Goal: Task Accomplishment & Management: Use online tool/utility

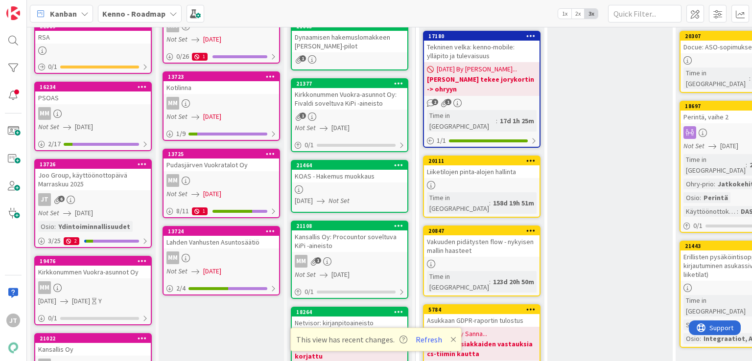
scroll to position [98, 0]
click at [155, 16] on b "Kenno - Roadmap" at bounding box center [133, 14] width 63 height 10
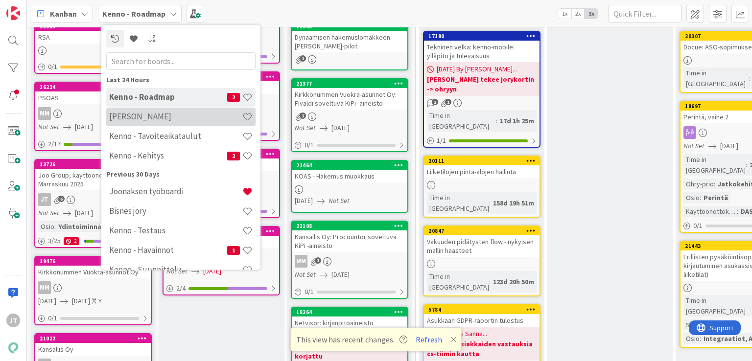
click at [158, 122] on h4 "[PERSON_NAME]" at bounding box center [175, 117] width 133 height 10
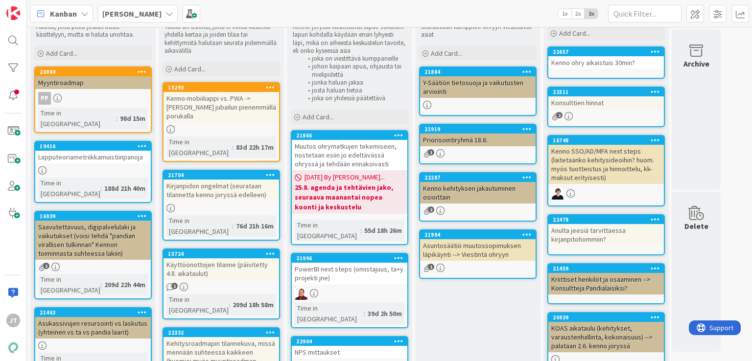
scroll to position [33, 0]
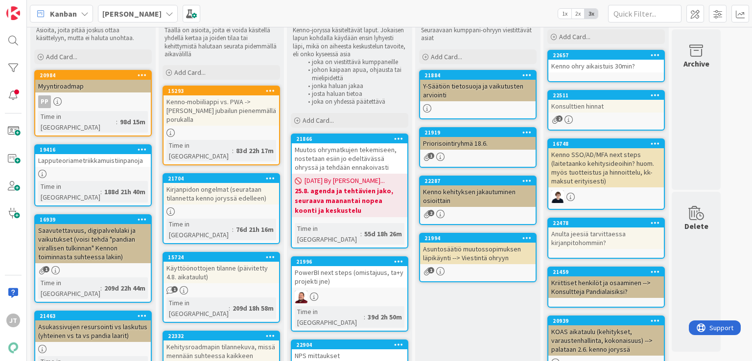
click at [629, 67] on div "Kenno ohry aikaistuis 30min?" at bounding box center [607, 66] width 116 height 13
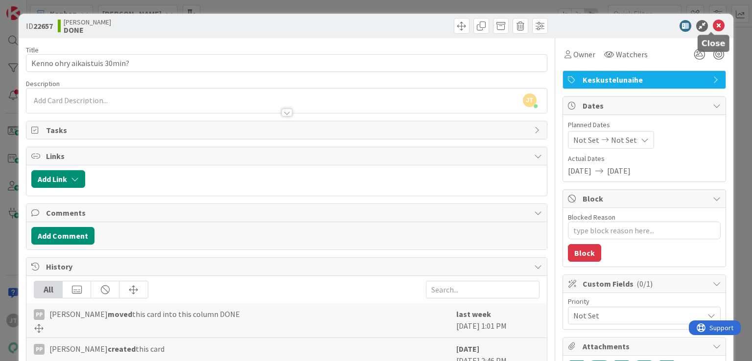
click at [713, 24] on icon at bounding box center [719, 26] width 12 height 12
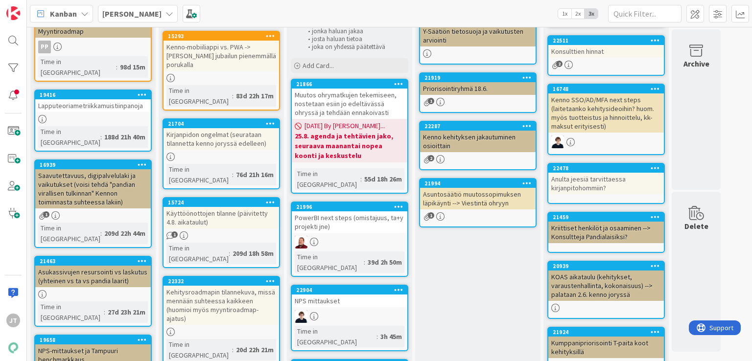
scroll to position [71, 0]
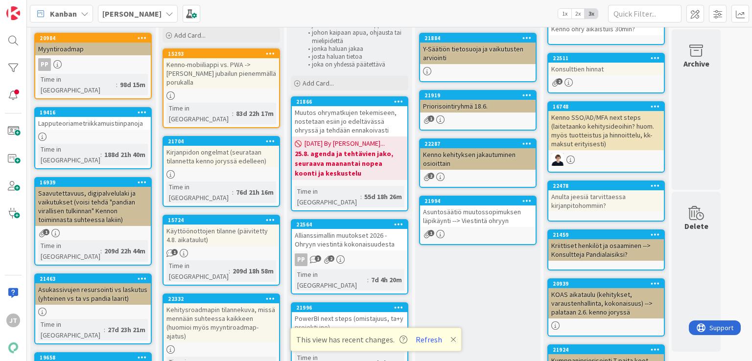
click at [354, 229] on div "Allianssimallin muutokset 2026 - Ohryyn viestintä kokonaisuudesta" at bounding box center [350, 240] width 116 height 22
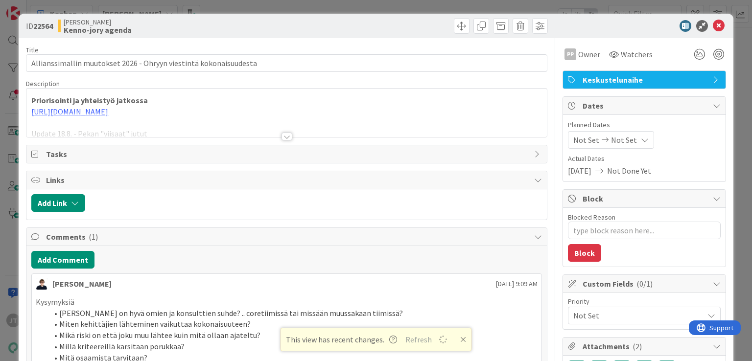
click at [285, 140] on div at bounding box center [287, 137] width 11 height 8
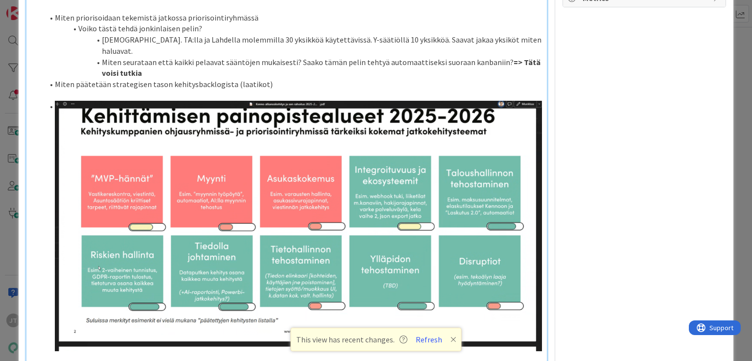
scroll to position [656, 0]
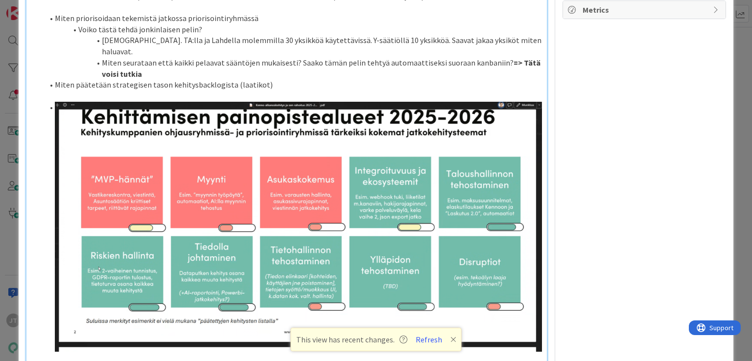
type textarea "x"
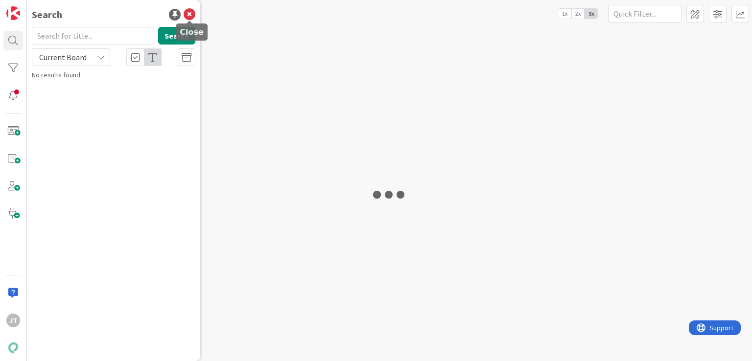
click at [191, 13] on icon at bounding box center [190, 15] width 12 height 12
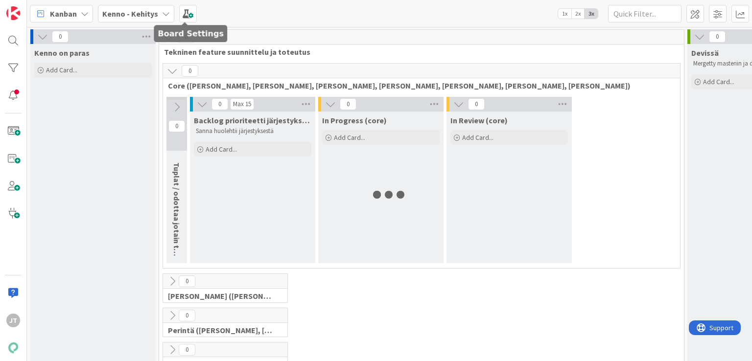
click at [147, 13] on b "Kenno - Kehitys" at bounding box center [130, 14] width 56 height 10
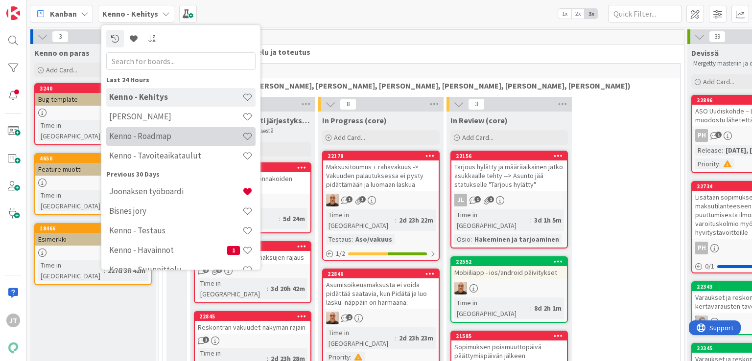
click at [134, 139] on h4 "Kenno - Roadmap" at bounding box center [175, 137] width 133 height 10
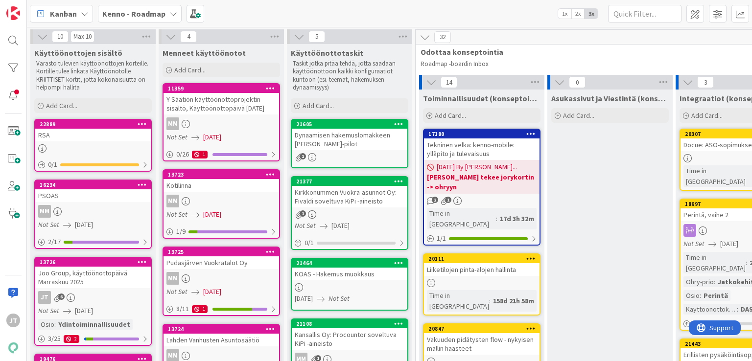
click at [105, 287] on div "Joo Group, käyttöönottopäivä Marraskuu 2025" at bounding box center [93, 278] width 116 height 22
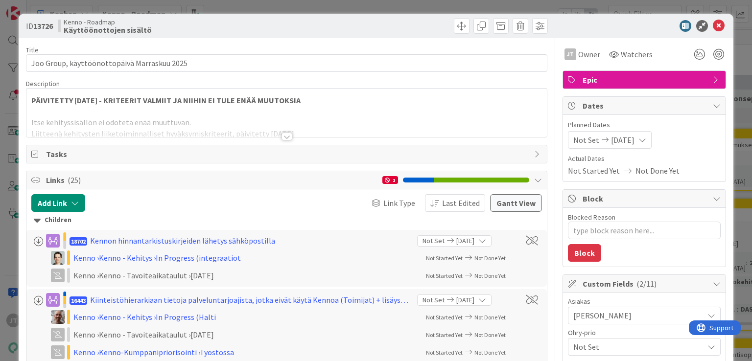
type textarea "x"
click at [284, 135] on div at bounding box center [287, 137] width 11 height 8
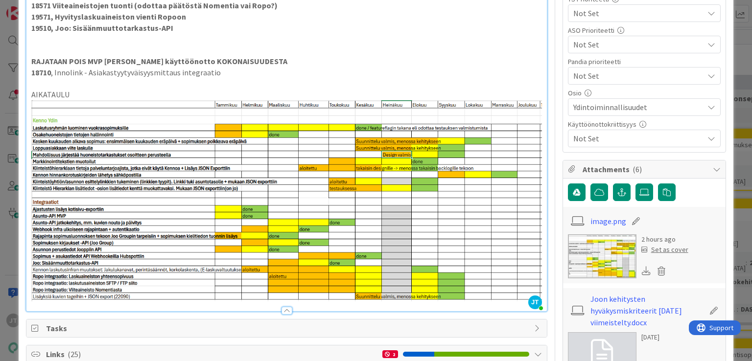
scroll to position [475, 0]
